Goal: Task Accomplishment & Management: Manage account settings

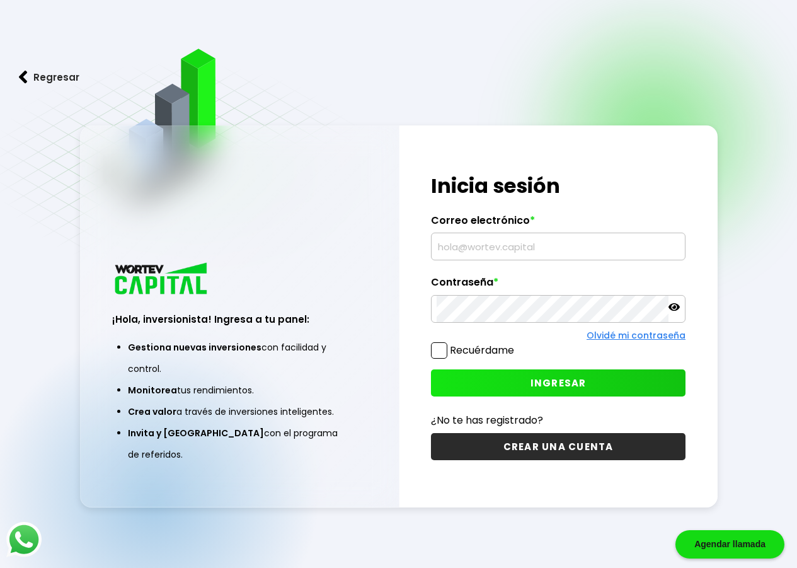
click at [613, 334] on link "Olvidé mi contraseña" at bounding box center [636, 335] width 99 height 13
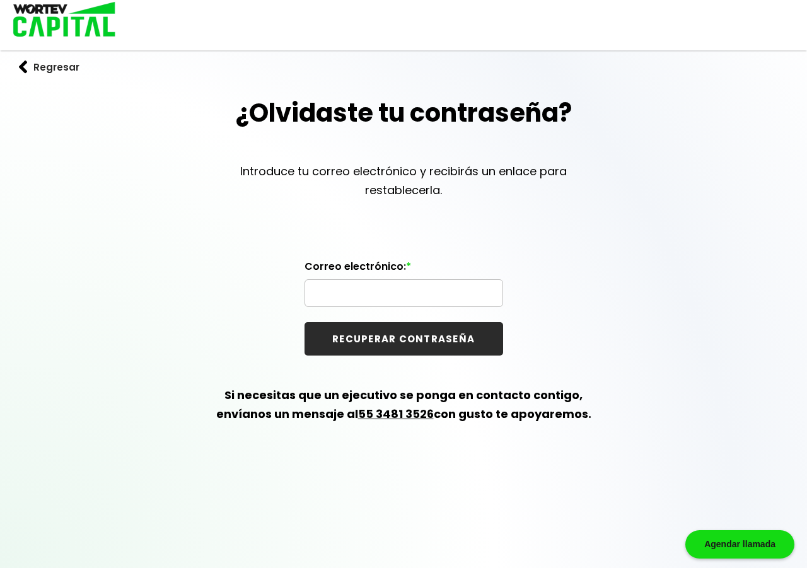
click at [432, 292] on input "text" at bounding box center [403, 293] width 187 height 26
type input "S"
type input "[EMAIL_ADDRESS][DOMAIN_NAME]"
click at [380, 340] on button "RECUPERAR CONTRASEÑA" at bounding box center [403, 338] width 199 height 33
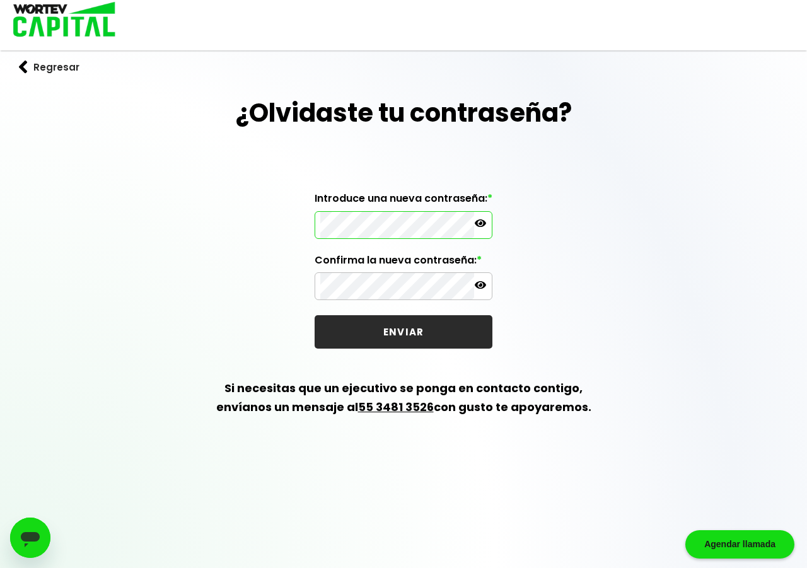
click at [290, 223] on div "¿Olvidaste tu contraseña? Introduce una nueva contraseña: * Confirma la nueva c…" at bounding box center [403, 270] width 807 height 353
click at [482, 220] on icon at bounding box center [480, 223] width 11 height 8
click at [482, 220] on icon at bounding box center [480, 222] width 11 height 11
click at [431, 339] on button "ENVIAR" at bounding box center [404, 331] width 178 height 33
